Goal: Task Accomplishment & Management: Complete application form

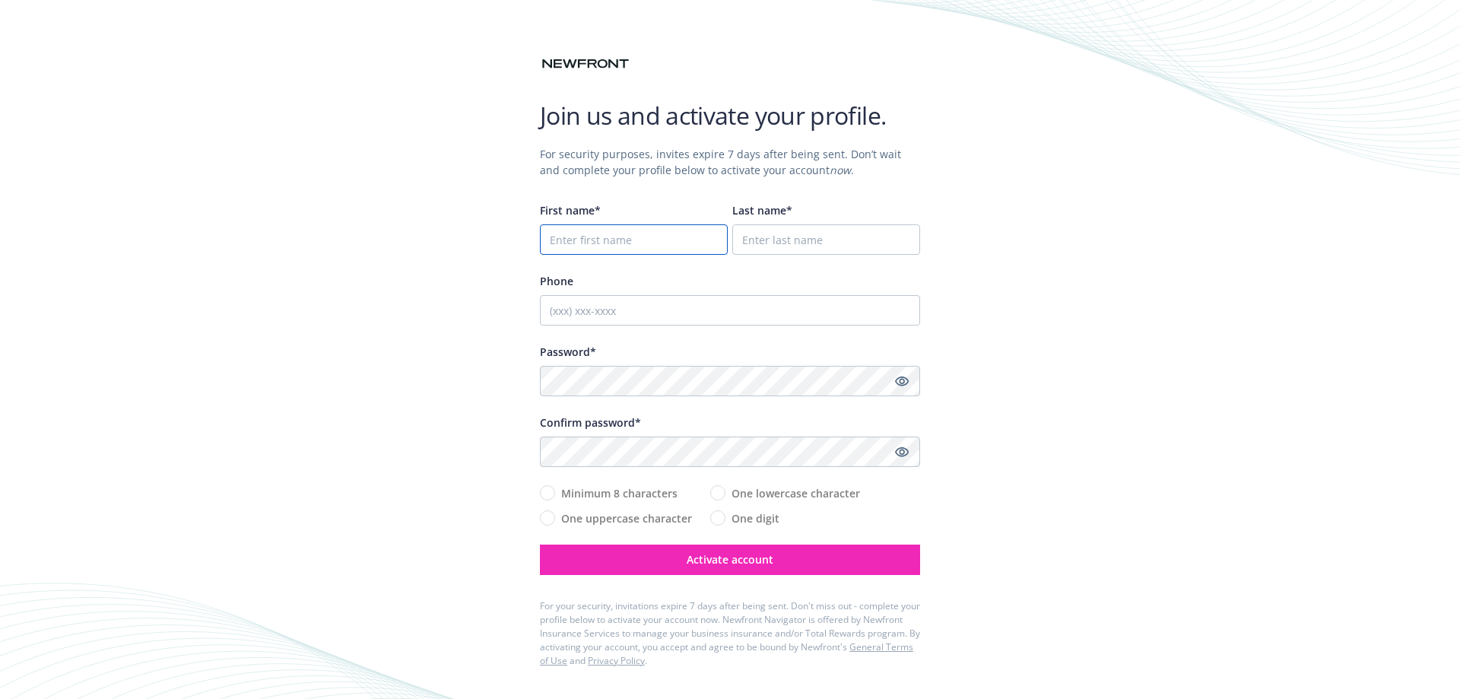
click at [627, 243] on input "First name*" at bounding box center [634, 239] width 188 height 30
type input "[PERSON_NAME]"
type input "Baildon"
type input "6784629405"
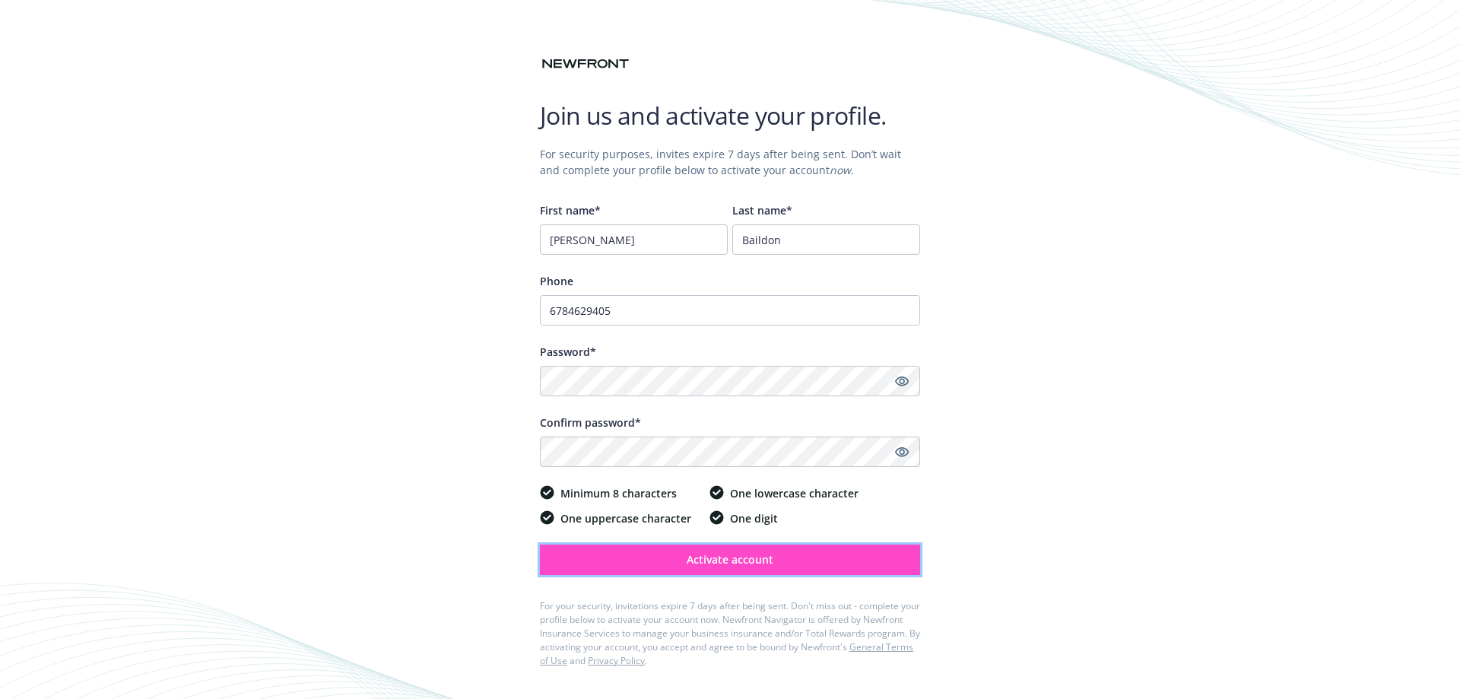
click at [778, 564] on button "Activate account" at bounding box center [730, 560] width 380 height 30
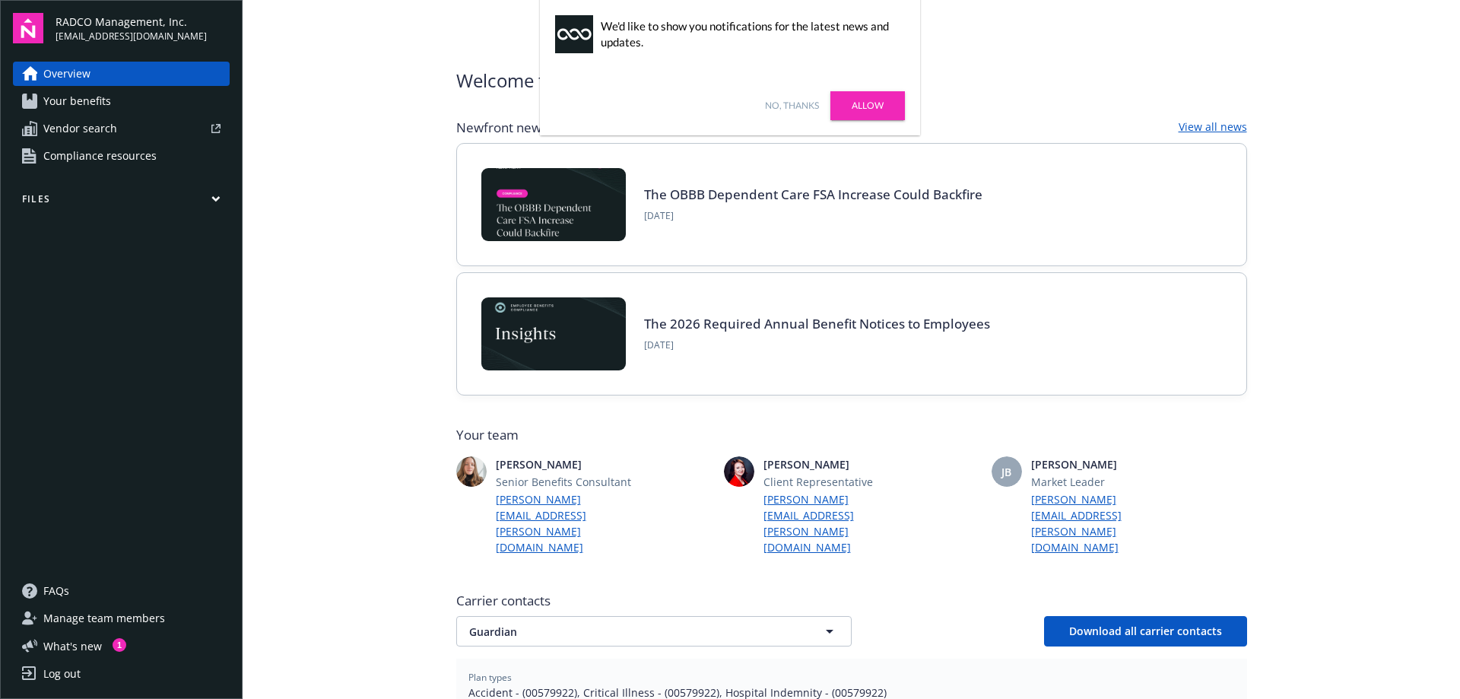
click at [879, 105] on link "Allow" at bounding box center [868, 105] width 75 height 29
